Goal: Transaction & Acquisition: Obtain resource

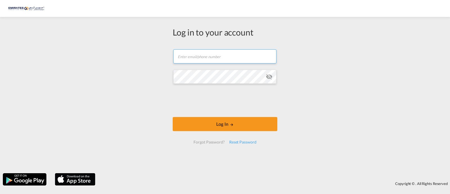
click at [195, 56] on input "text" at bounding box center [224, 56] width 103 height 14
paste input "[PERSON_NAME][EMAIL_ADDRESS][DOMAIN_NAME]"
type input "[PERSON_NAME][EMAIL_ADDRESS][DOMAIN_NAME]"
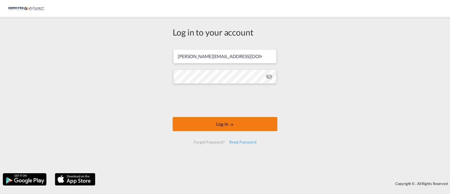
click at [212, 128] on button "Log In" at bounding box center [225, 124] width 105 height 14
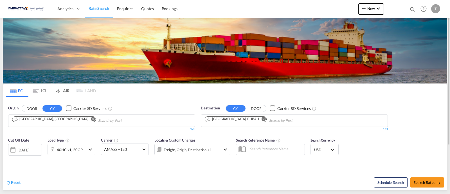
click at [262, 117] on md-icon "Remove" at bounding box center [264, 119] width 4 height 4
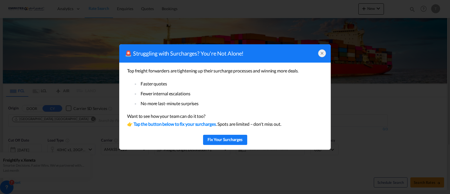
click at [322, 52] on icon at bounding box center [322, 53] width 5 height 5
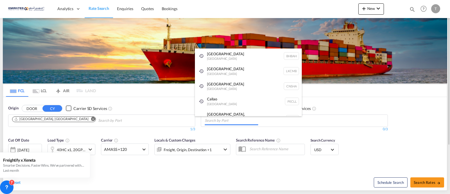
click at [232, 123] on body "Analytics Dashboard Rate Search Enquiries Quotes Bookings" at bounding box center [225, 97] width 450 height 194
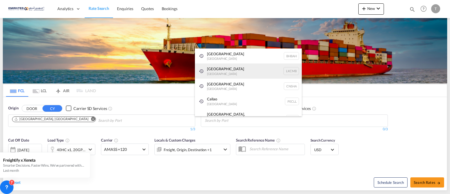
click at [217, 71] on div "Colombo [GEOGRAPHIC_DATA] LKCMB" at bounding box center [248, 70] width 107 height 15
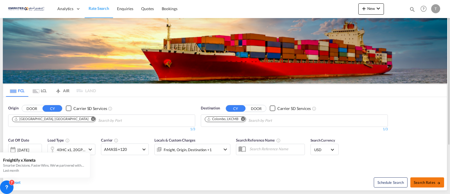
click at [417, 182] on span "Search Rates" at bounding box center [427, 182] width 27 height 5
type input "AEJEA to LKCMB / [DATE]"
